Goal: Information Seeking & Learning: Learn about a topic

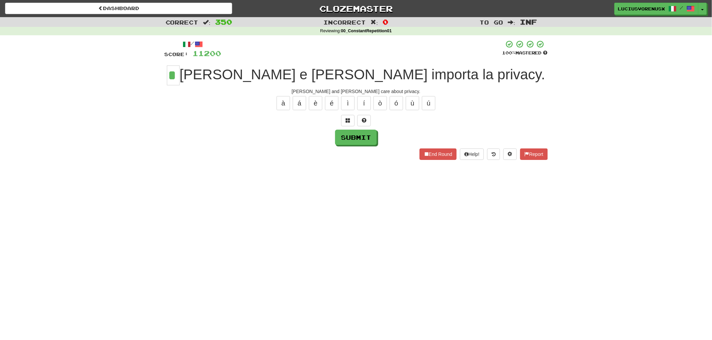
type input "*"
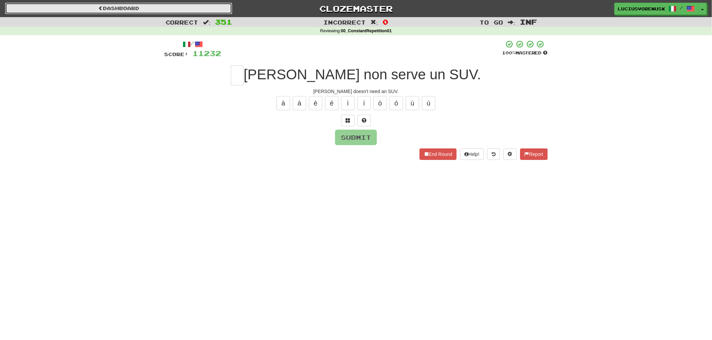
click at [122, 10] on link "Dashboard" at bounding box center [118, 8] width 227 height 11
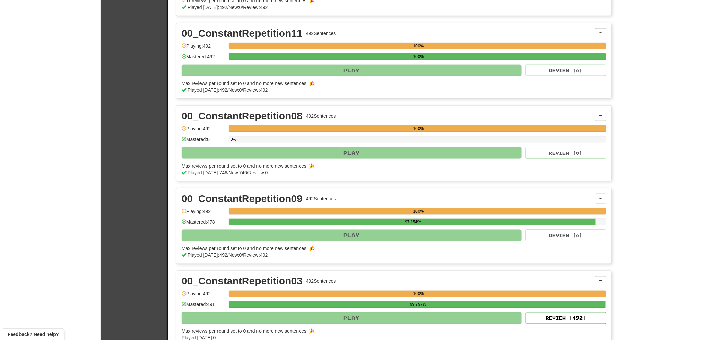
scroll to position [596, 0]
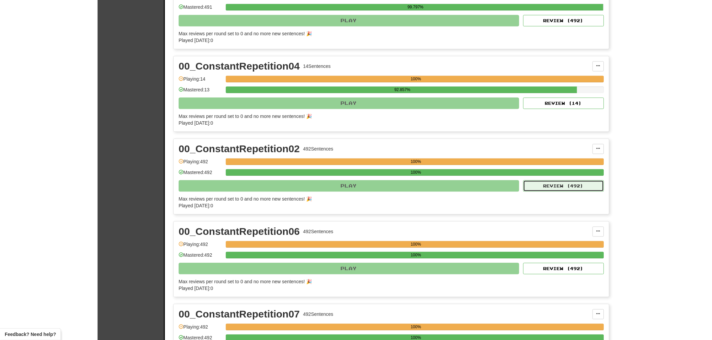
click at [563, 188] on button "Review ( 492 )" at bounding box center [563, 185] width 81 height 11
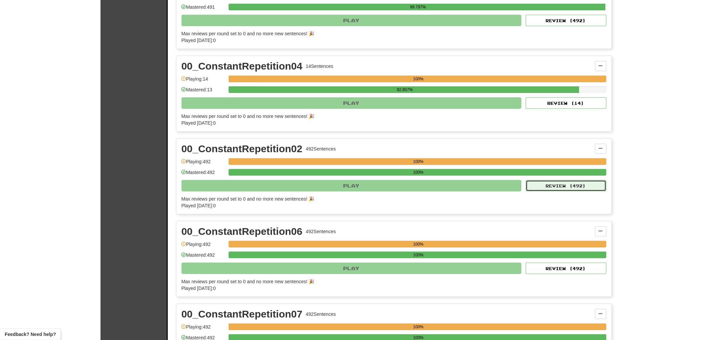
select select "********"
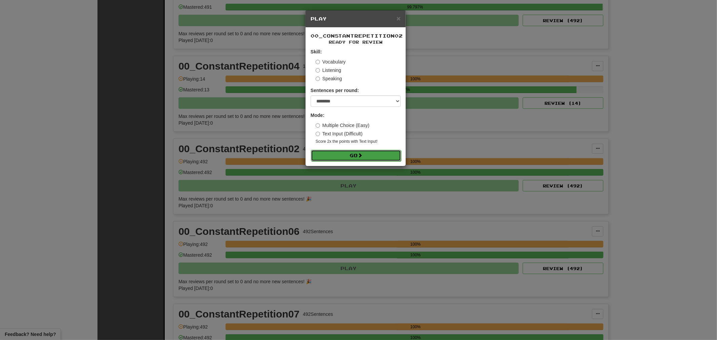
click at [358, 155] on button "Go" at bounding box center [356, 155] width 90 height 11
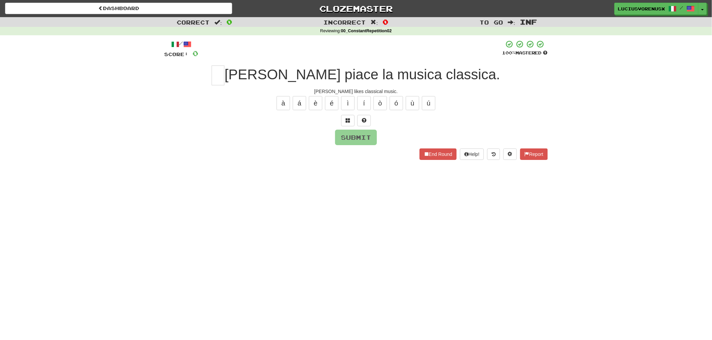
click at [25, 216] on div "Dashboard Clozemaster [PERSON_NAME] / Toggle Dropdown Dashboard Leaderboard Act…" at bounding box center [356, 170] width 712 height 340
click at [224, 71] on input "text" at bounding box center [218, 76] width 13 height 20
type input "*"
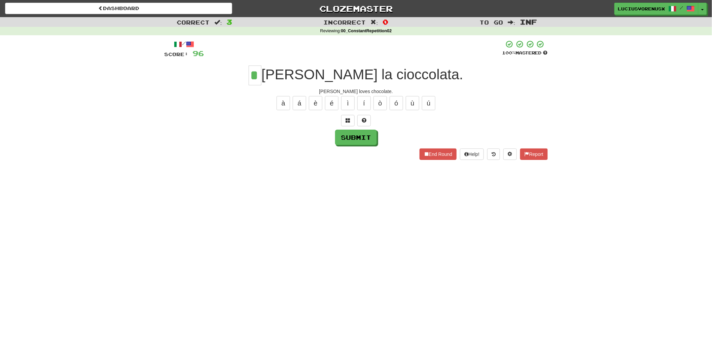
type input "*"
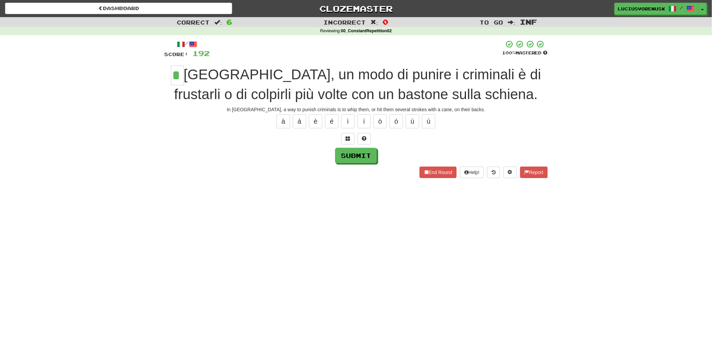
type input "*"
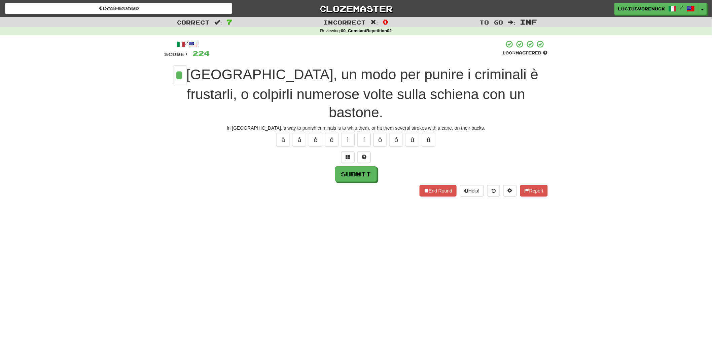
type input "*"
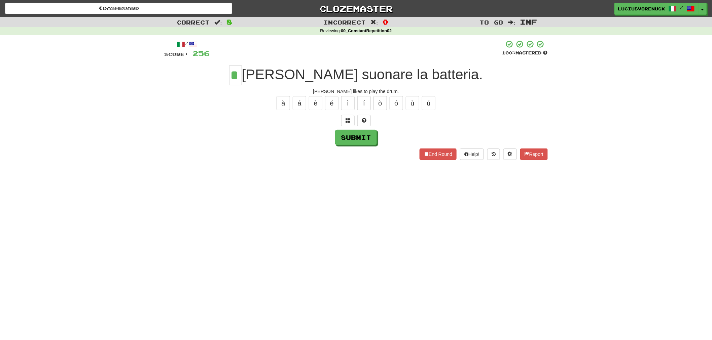
type input "*"
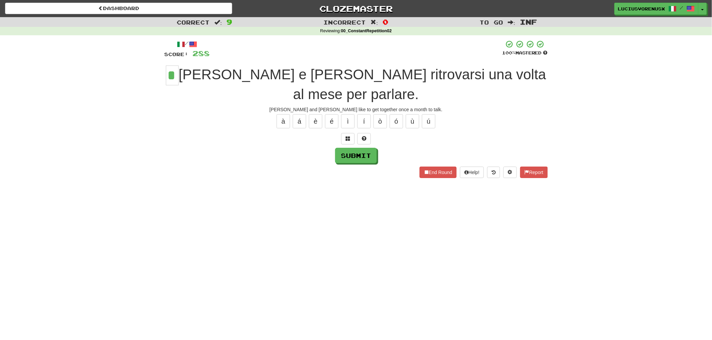
type input "*"
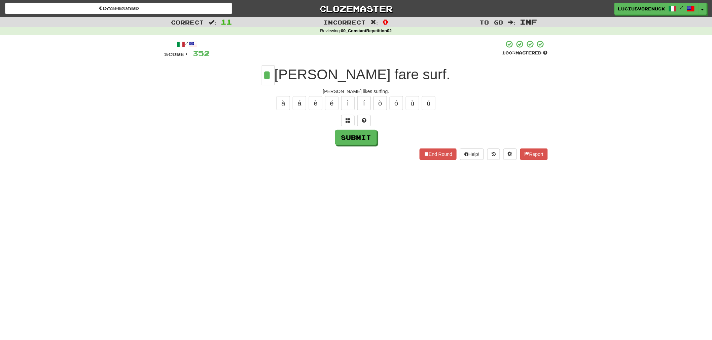
type input "*"
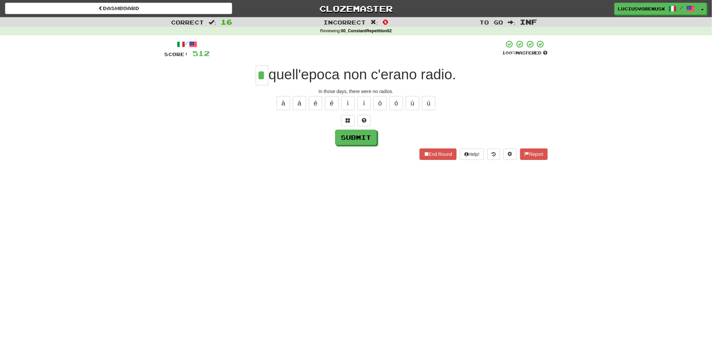
type input "*"
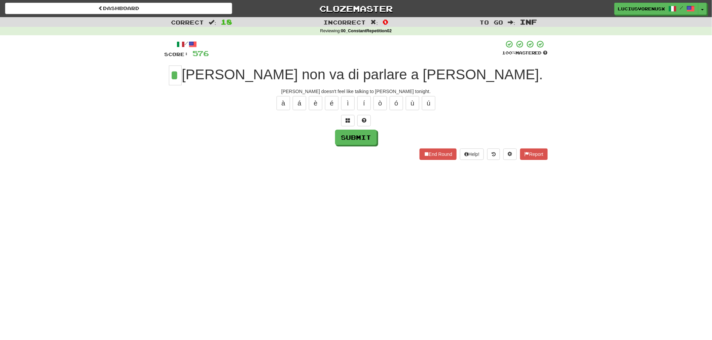
type input "*"
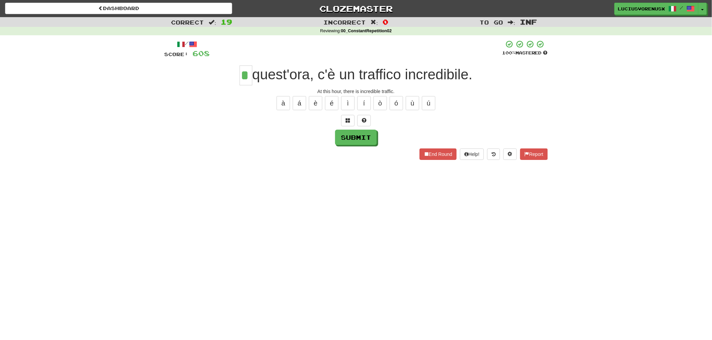
type input "*"
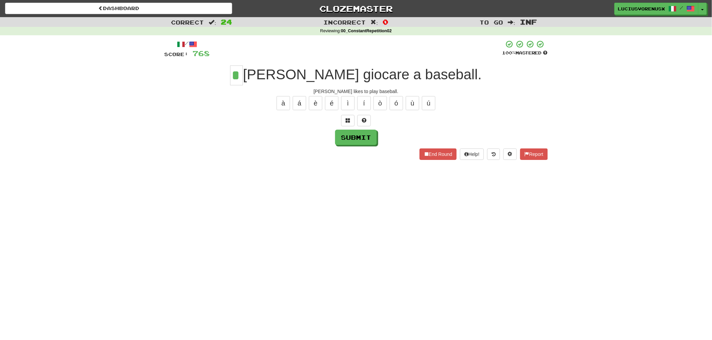
type input "*"
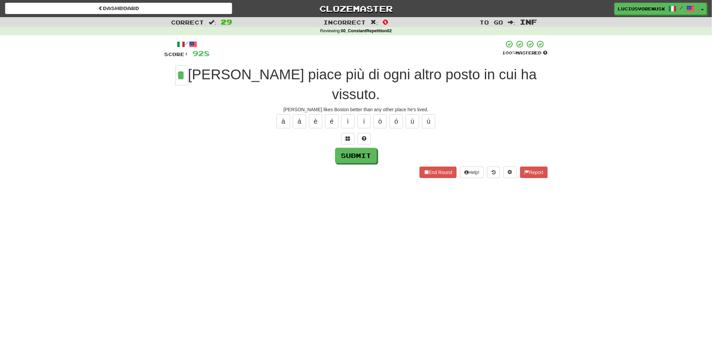
type input "*"
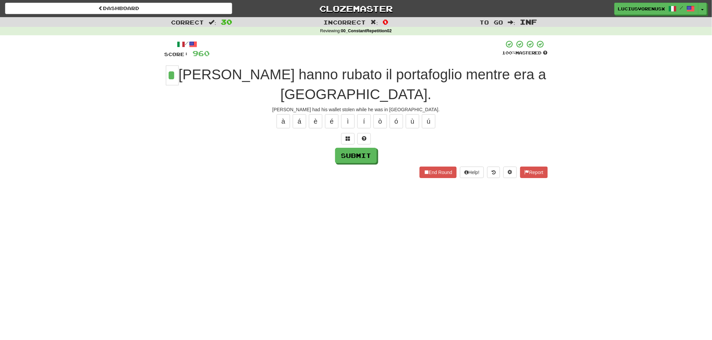
type input "*"
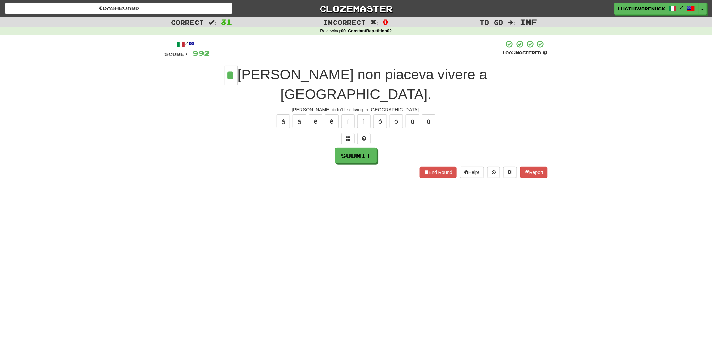
type input "*"
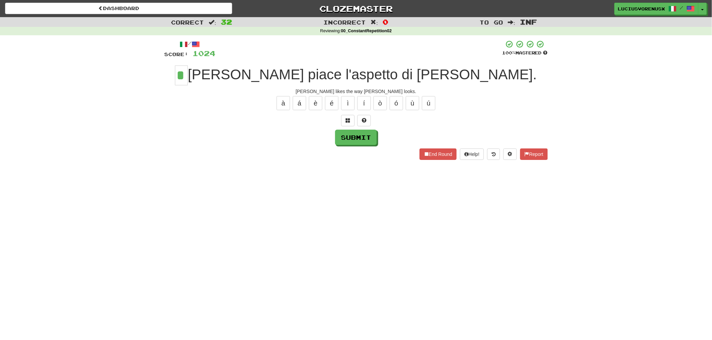
type input "*"
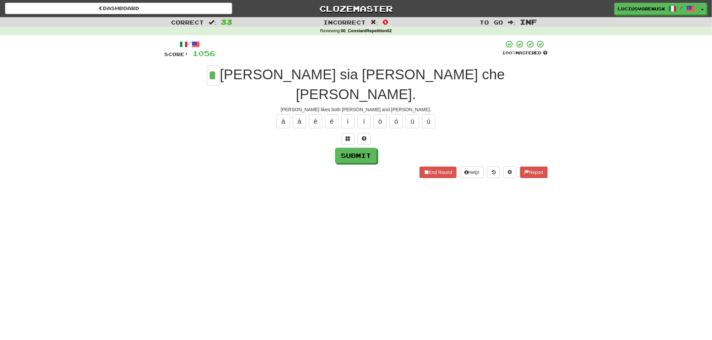
type input "*"
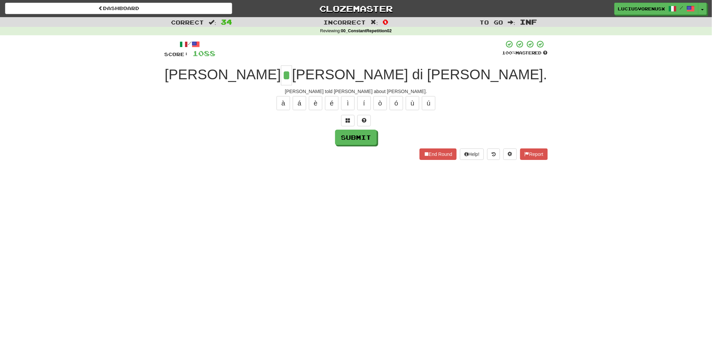
type input "*"
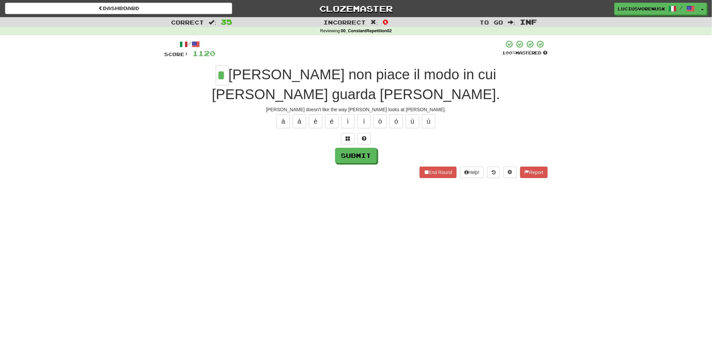
type input "*"
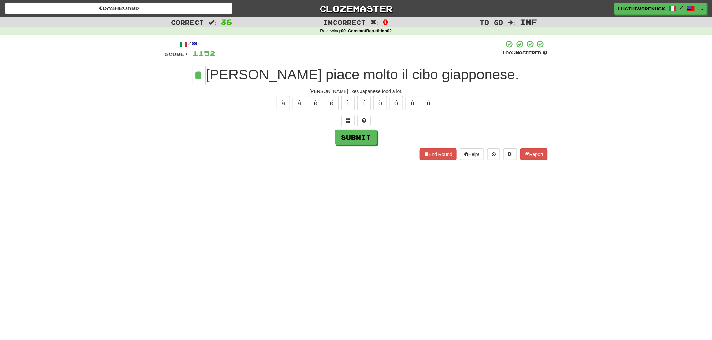
type input "*"
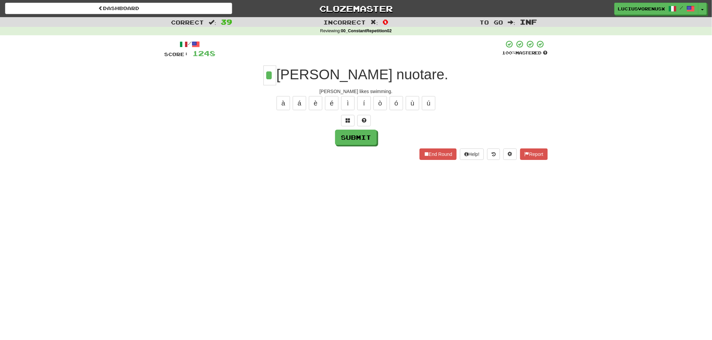
type input "*"
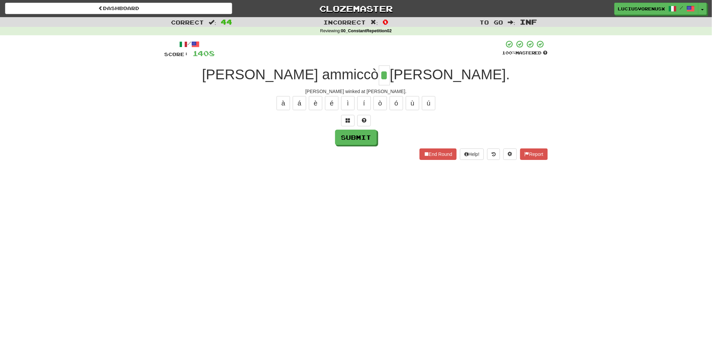
type input "*"
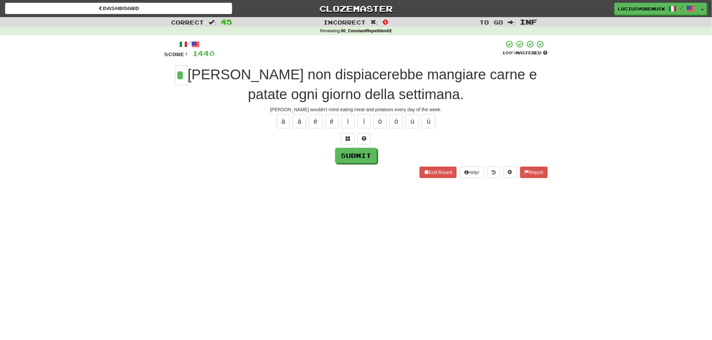
type input "*"
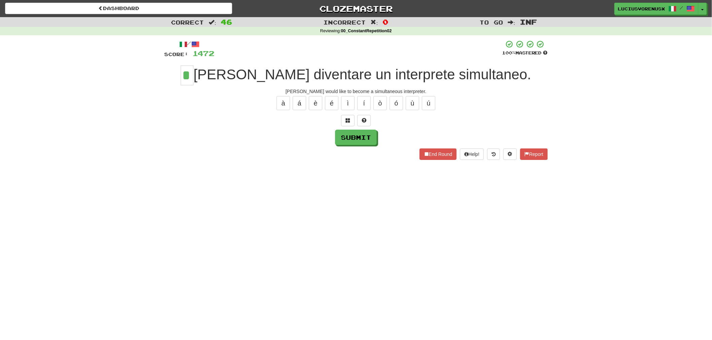
type input "*"
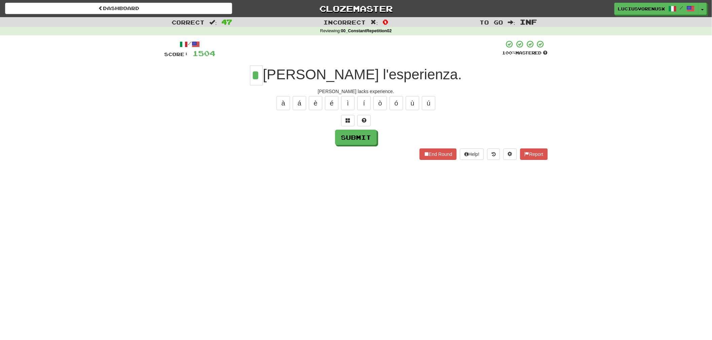
type input "*"
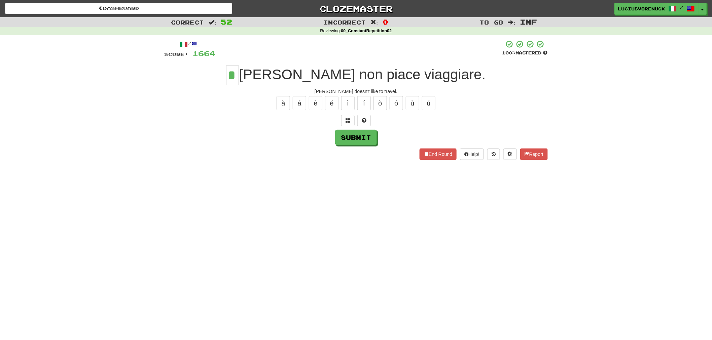
type input "*"
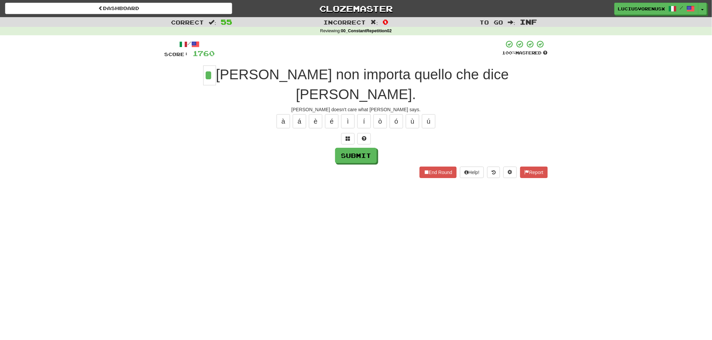
type input "*"
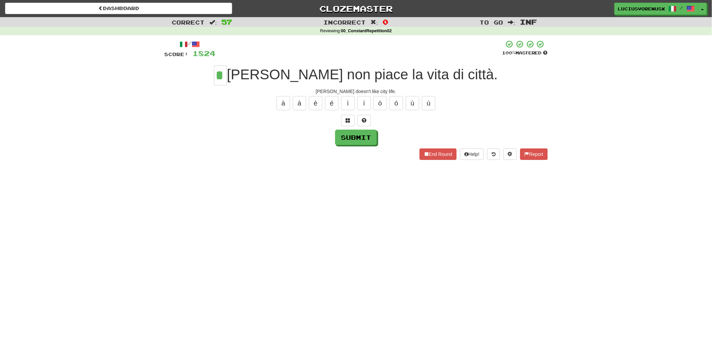
type input "*"
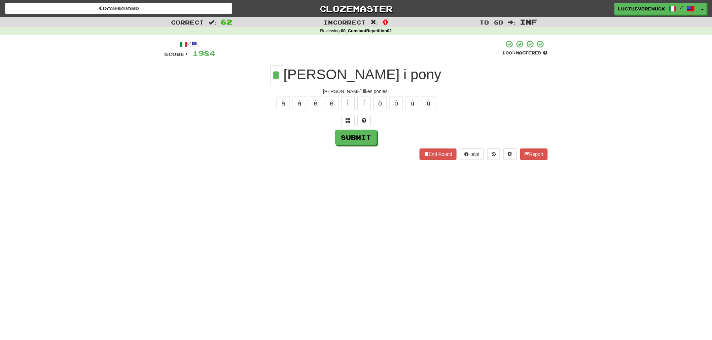
type input "*"
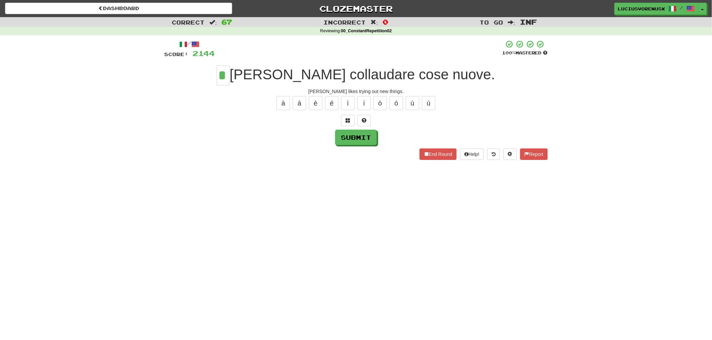
type input "*"
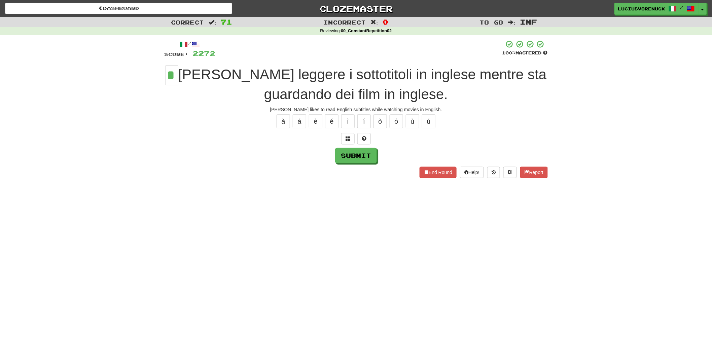
type input "*"
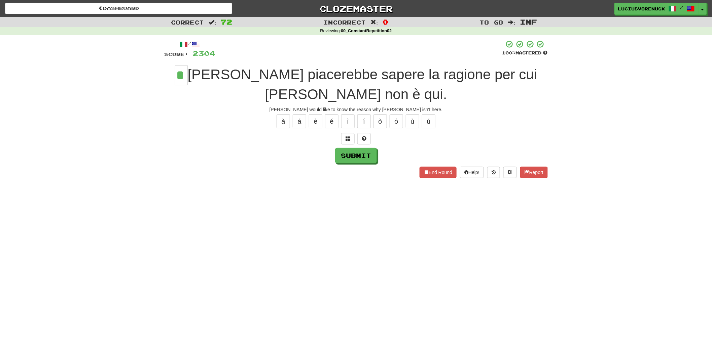
type input "*"
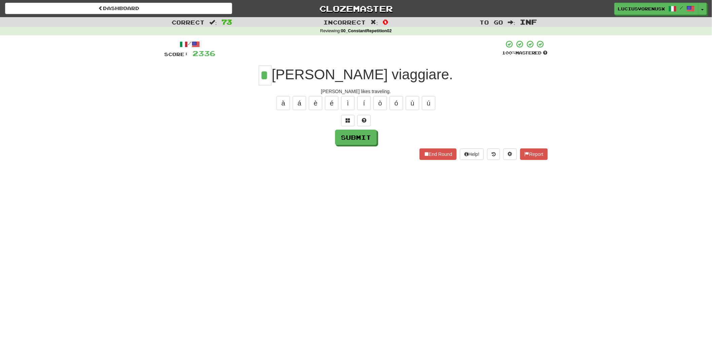
type input "*"
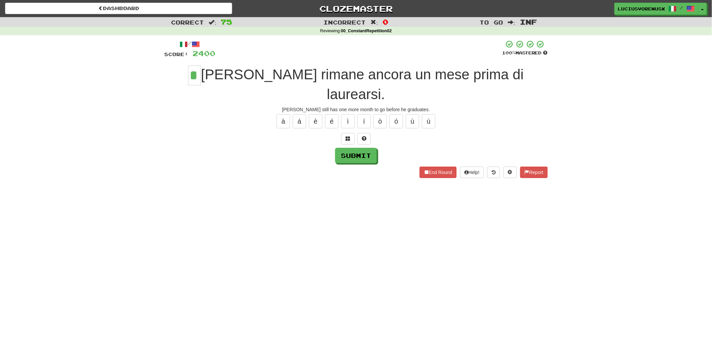
type input "*"
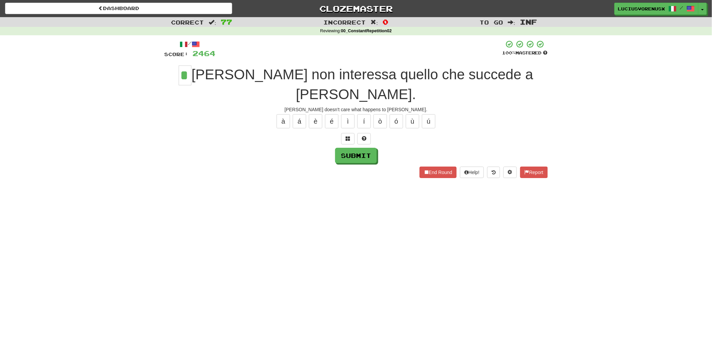
type input "*"
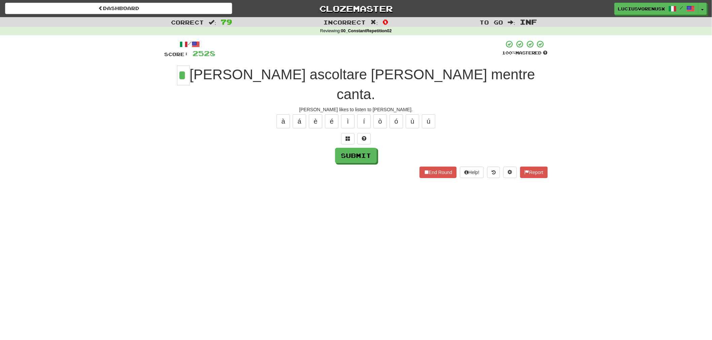
type input "*"
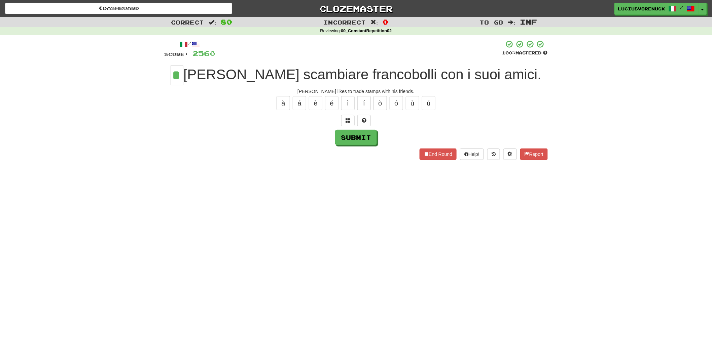
type input "*"
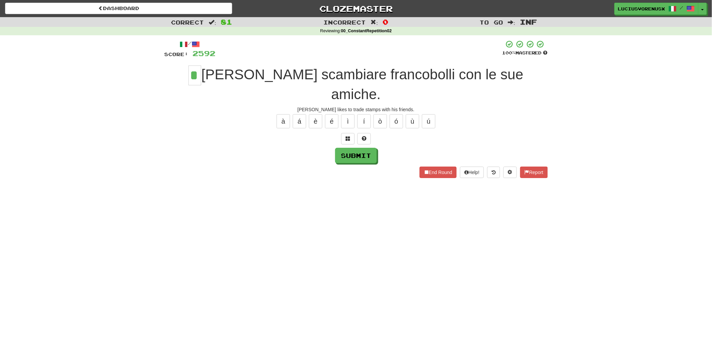
type input "*"
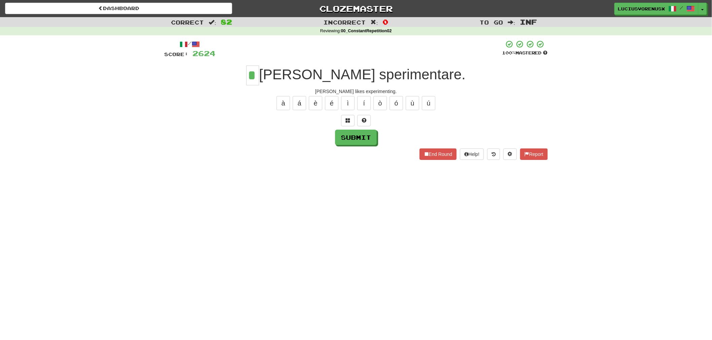
type input "*"
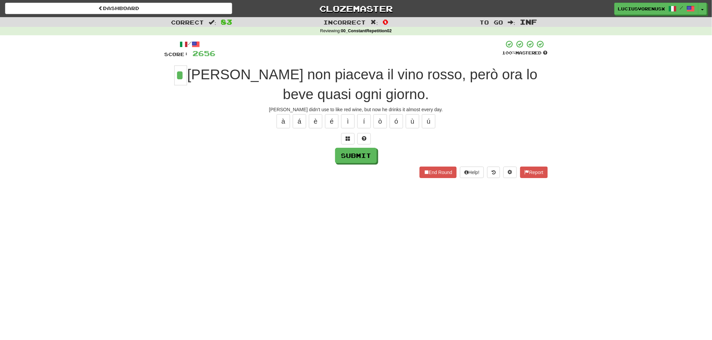
type input "*"
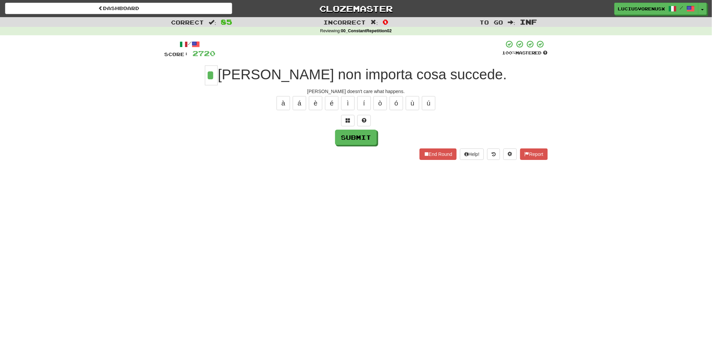
type input "*"
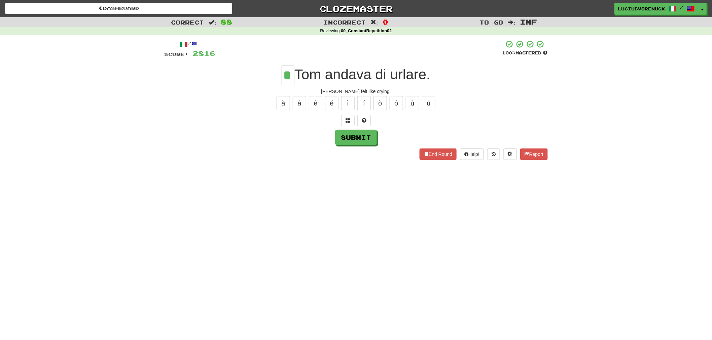
type input "*"
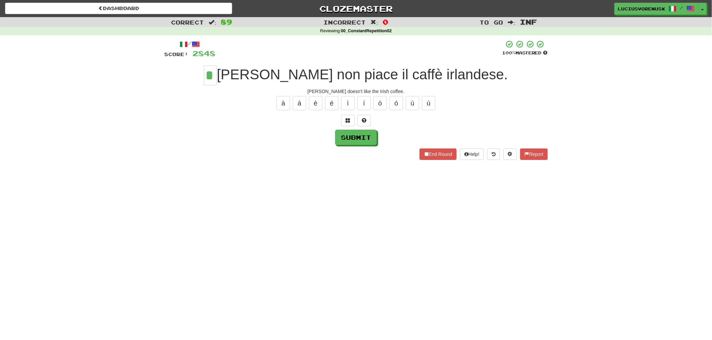
type input "*"
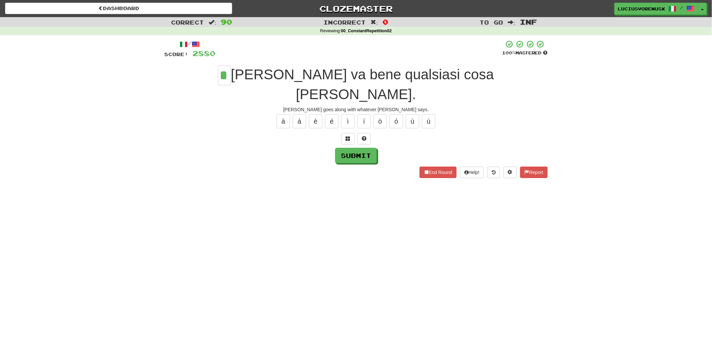
type input "*"
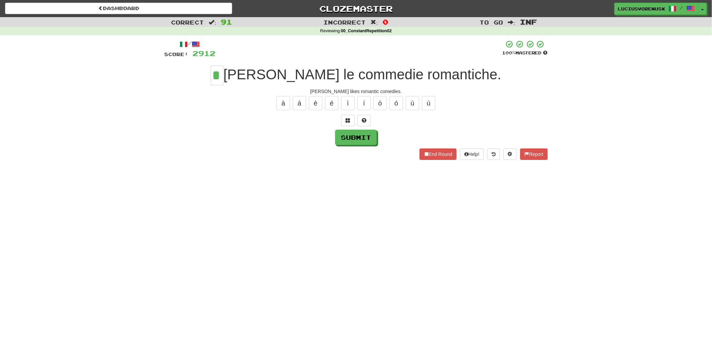
type input "*"
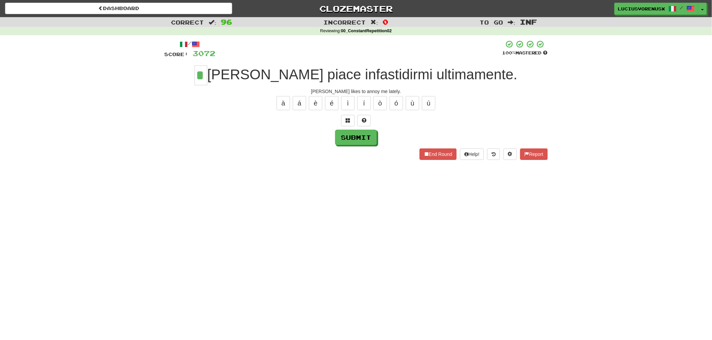
type input "*"
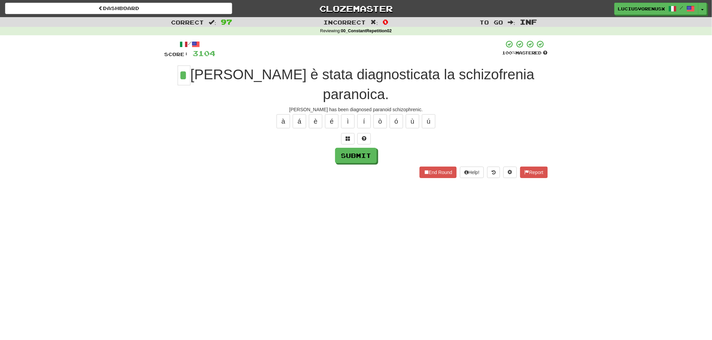
type input "*"
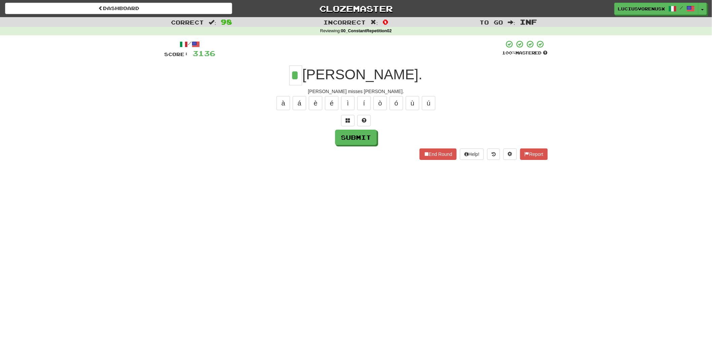
type input "*"
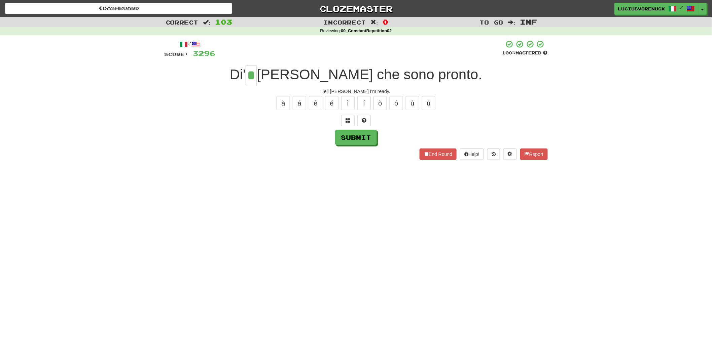
type input "*"
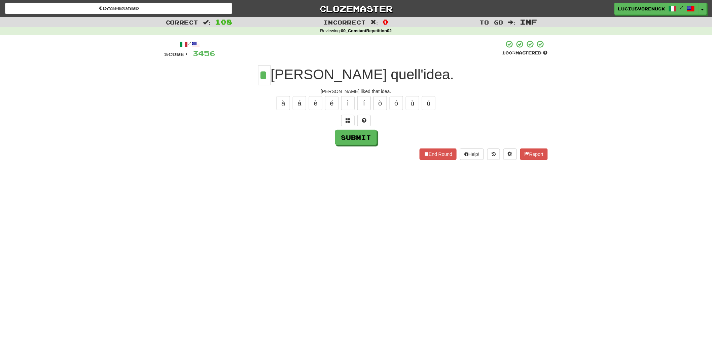
type input "*"
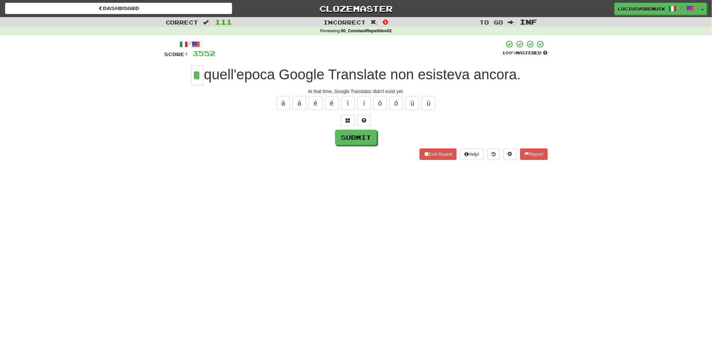
type input "*"
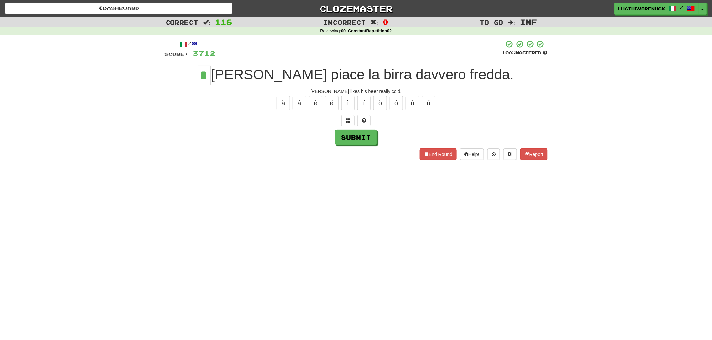
type input "*"
